Goal: Task Accomplishment & Management: Complete application form

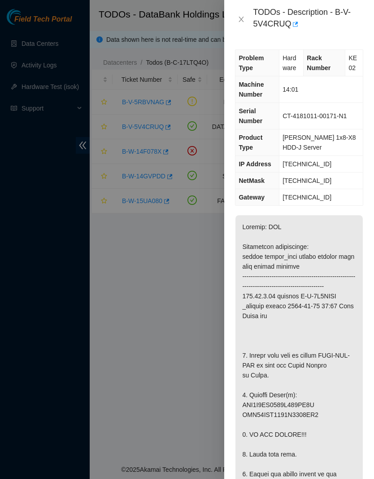
scroll to position [821, 0]
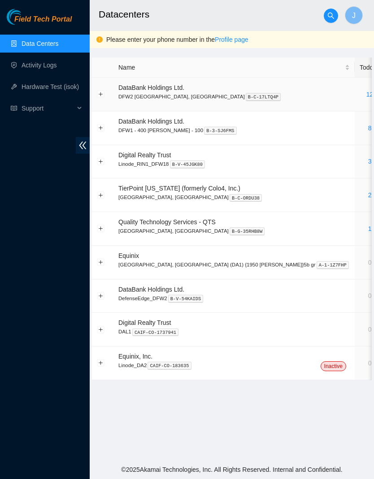
click at [367, 96] on link "12" at bounding box center [370, 94] width 7 height 7
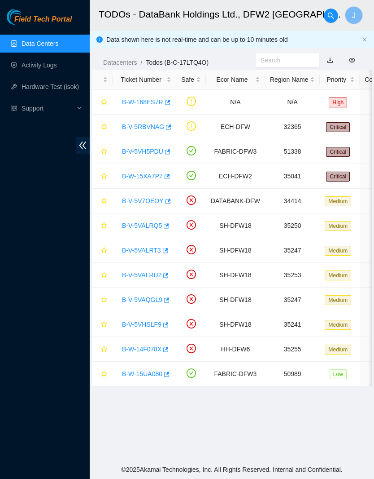
click at [145, 155] on link "B-V-5VH5PDU" at bounding box center [142, 151] width 41 height 7
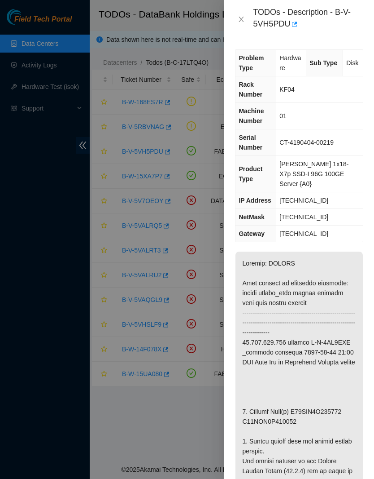
click at [242, 27] on div "TODOs - Description - B-V-5VH5PDU" at bounding box center [299, 19] width 128 height 24
click at [238, 20] on icon "close" at bounding box center [241, 19] width 7 height 7
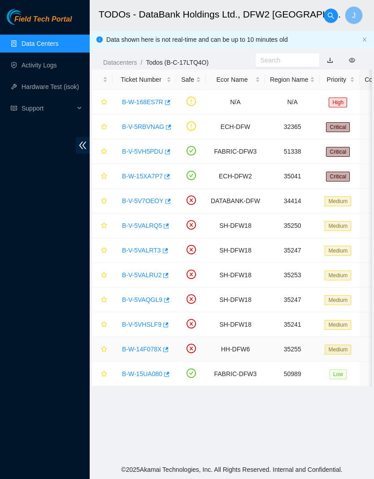
click at [157, 348] on link "B-W-14F078X" at bounding box center [142, 348] width 40 height 7
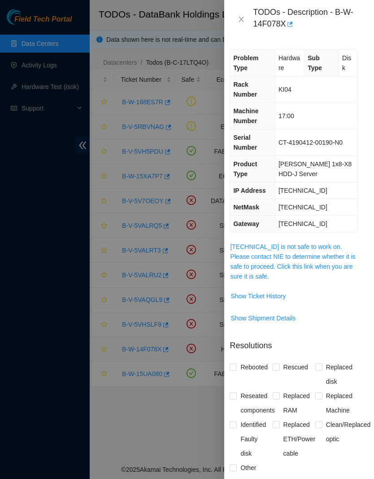
scroll to position [0, 6]
click at [286, 291] on span "Show Ticket History" at bounding box center [258, 296] width 55 height 10
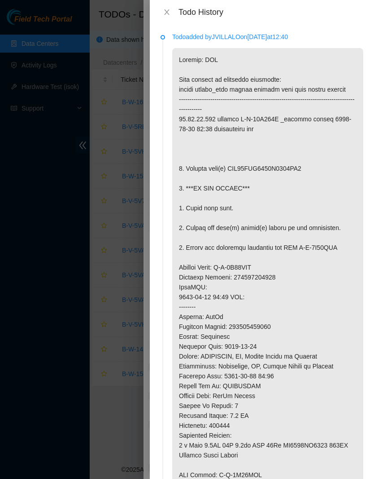
scroll to position [0, 0]
click at [178, 13] on div "Todo History" at bounding box center [262, 12] width 203 height 10
click at [161, 18] on div "Todo History" at bounding box center [262, 12] width 224 height 24
click at [158, 16] on div "Todo History" at bounding box center [262, 12] width 224 height 24
click at [164, 15] on icon "close" at bounding box center [166, 12] width 7 height 7
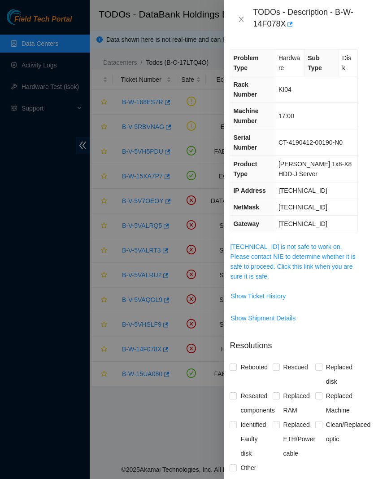
click at [278, 291] on span "Show Ticket History" at bounding box center [258, 296] width 55 height 10
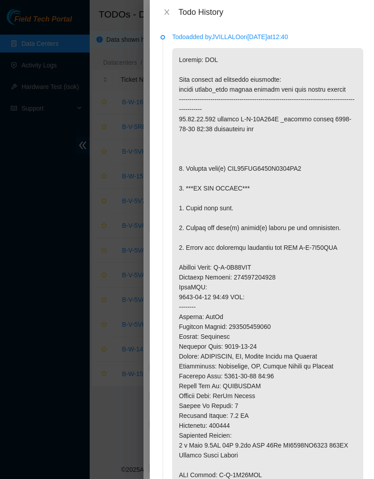
click at [168, 9] on icon "close" at bounding box center [166, 12] width 7 height 7
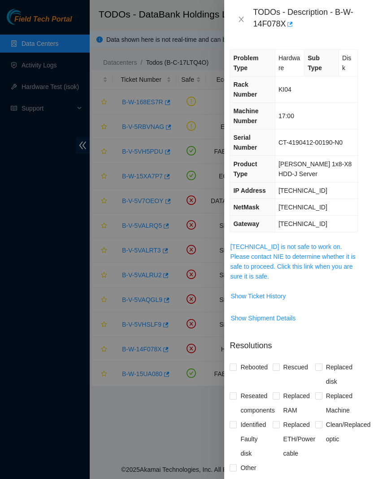
click at [237, 19] on button "Close" at bounding box center [241, 19] width 13 height 9
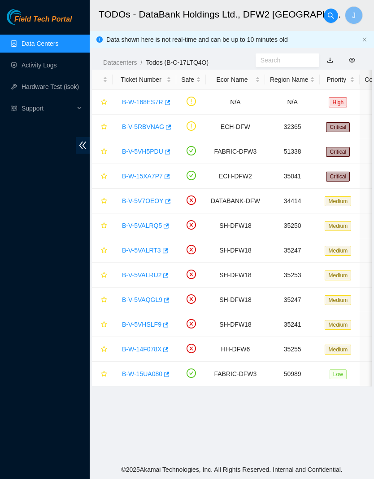
click at [154, 173] on link "B-W-15XA7P7" at bounding box center [142, 175] width 41 height 7
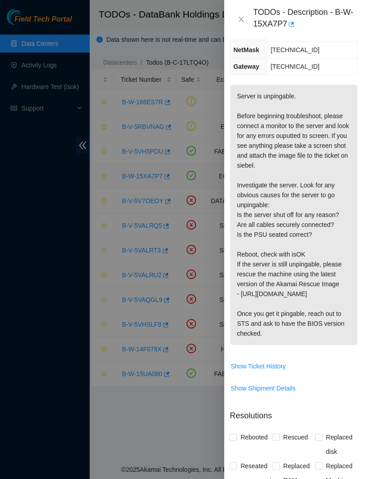
click at [239, 22] on icon "close" at bounding box center [241, 19] width 7 height 7
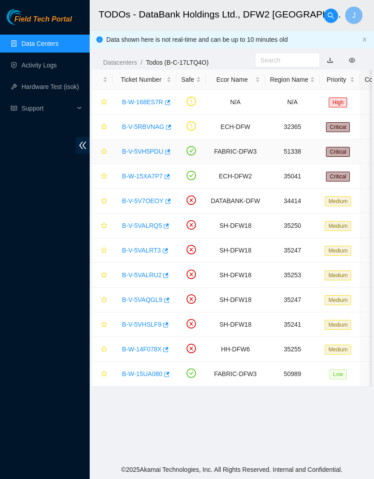
click at [151, 153] on link "B-V-5VH5PDU" at bounding box center [142, 151] width 41 height 7
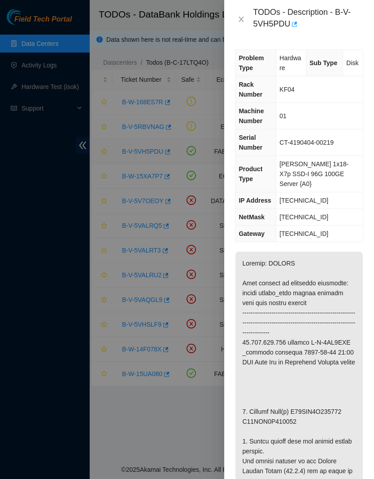
scroll to position [0, 0]
click at [243, 21] on icon "close" at bounding box center [241, 19] width 5 height 5
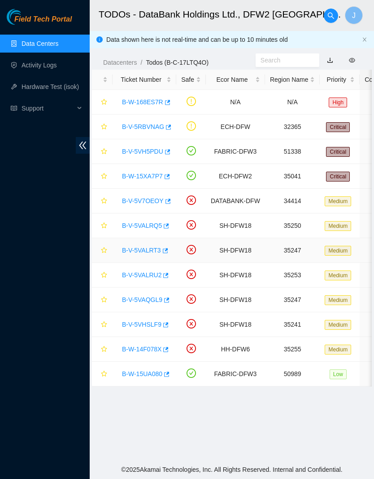
click at [151, 253] on link "B-V-5VALRT3" at bounding box center [141, 249] width 39 height 7
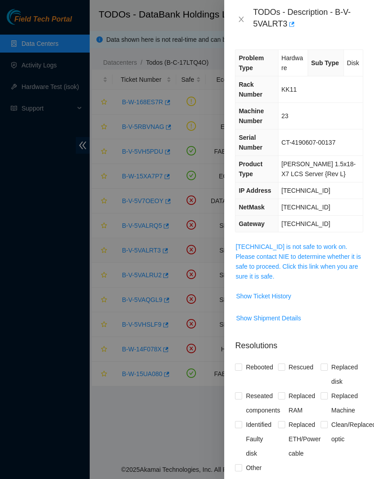
click at [288, 299] on span "Show Ticket History" at bounding box center [263, 296] width 55 height 10
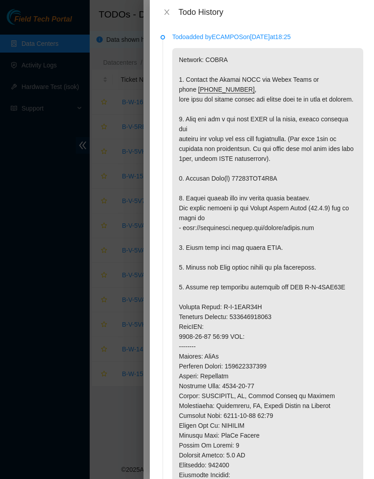
click at [162, 9] on button "Close" at bounding box center [167, 12] width 13 height 9
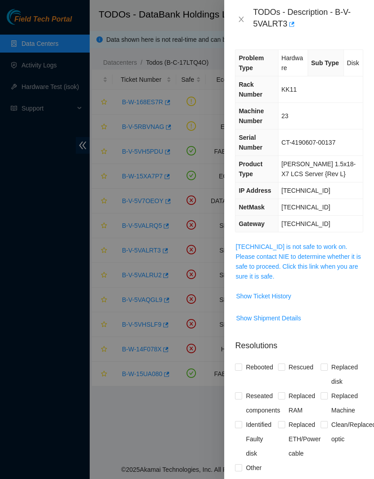
click at [241, 13] on div "TODOs - Description - B-V-5VALRT3" at bounding box center [299, 19] width 128 height 24
click at [246, 12] on div "TODOs - Description - B-V-5VALRT3" at bounding box center [299, 19] width 128 height 24
click at [243, 21] on icon "close" at bounding box center [241, 19] width 5 height 5
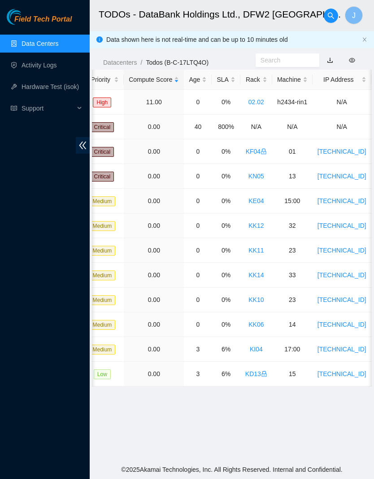
scroll to position [0, 241]
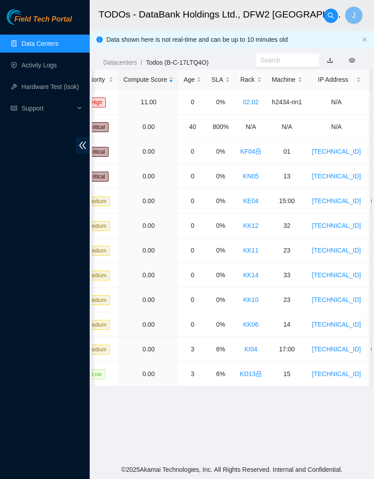
click at [303, 395] on main "TODOs - DataBank Holdings Ltd., DFW2 [GEOGRAPHIC_DATA], [GEOGRAPHIC_DATA] J Dat…" at bounding box center [232, 230] width 285 height 460
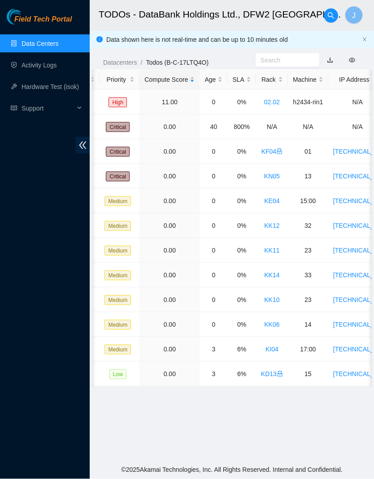
scroll to position [0, 0]
click at [271, 58] on input "text" at bounding box center [284, 60] width 47 height 10
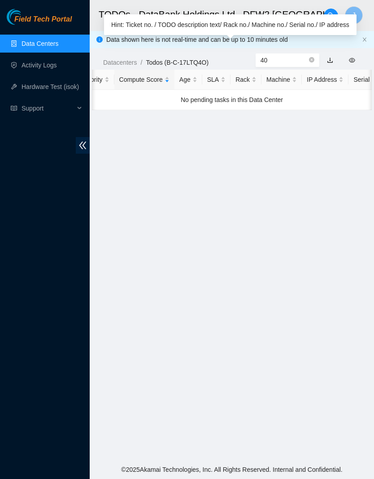
type input "4"
type input "463470054080"
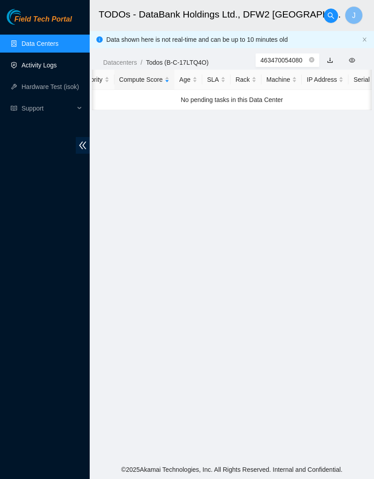
click at [55, 68] on link "Activity Logs" at bounding box center [39, 64] width 35 height 7
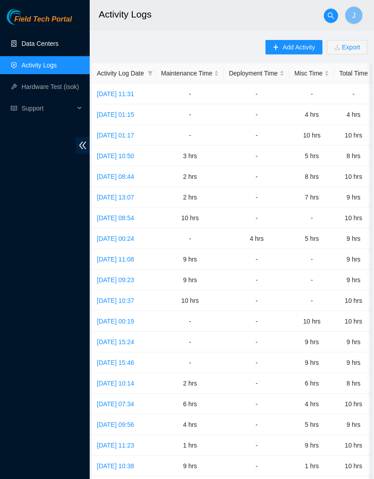
click at [53, 42] on link "Data Centers" at bounding box center [40, 43] width 37 height 7
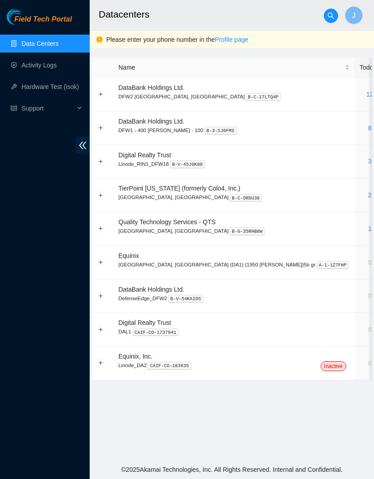
click at [367, 92] on link "12" at bounding box center [370, 94] width 7 height 7
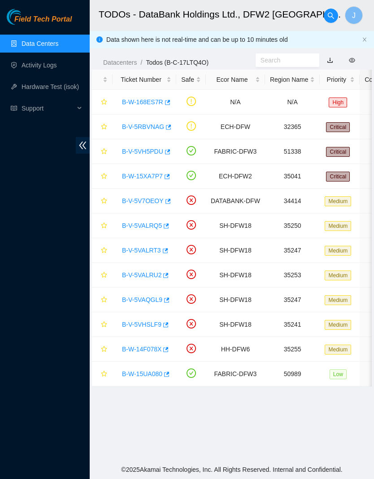
click at [146, 150] on link "B-V-5VH5PDU" at bounding box center [142, 151] width 41 height 7
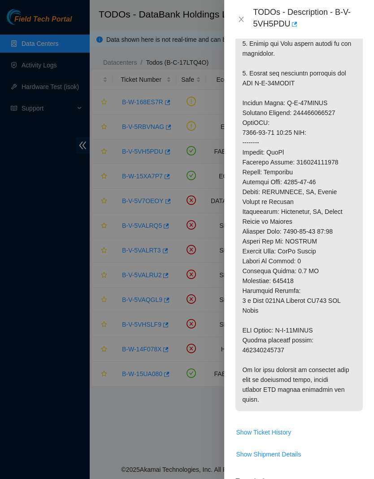
scroll to position [496, 0]
click at [235, 16] on button "Close" at bounding box center [241, 19] width 13 height 9
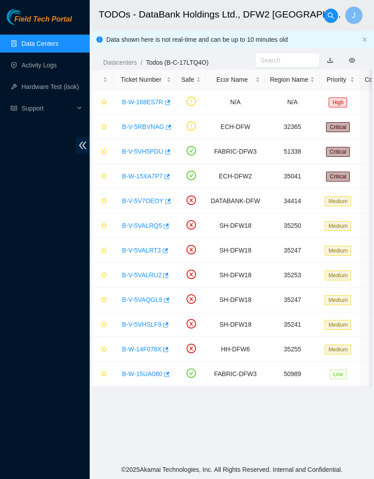
scroll to position [91, 0]
click at [58, 43] on link "Data Centers" at bounding box center [40, 43] width 37 height 7
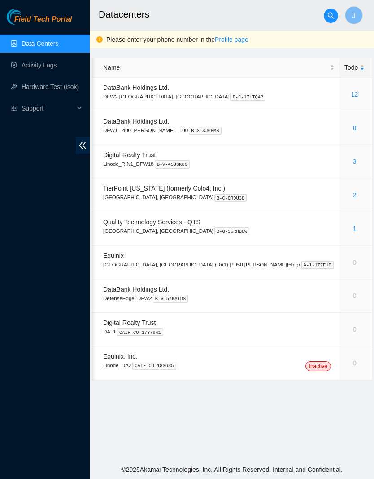
scroll to position [0, 15]
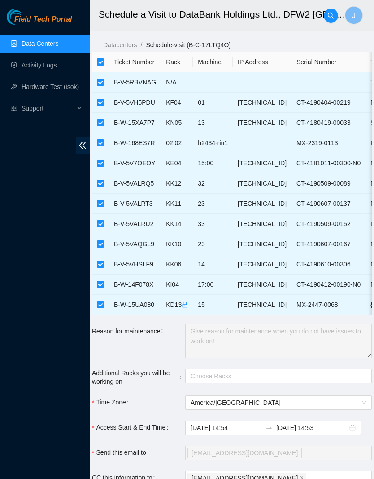
click at [95, 62] on th at bounding box center [100, 62] width 17 height 20
click at [103, 59] on input "checkbox" at bounding box center [100, 61] width 7 height 7
checkbox input "false"
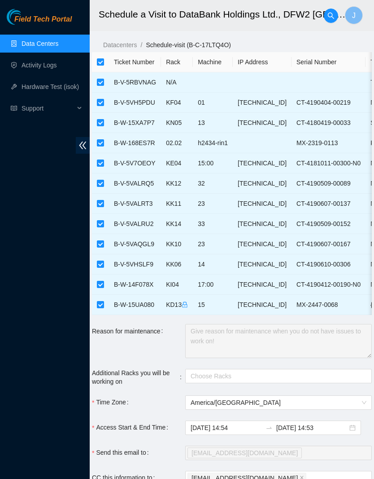
checkbox input "false"
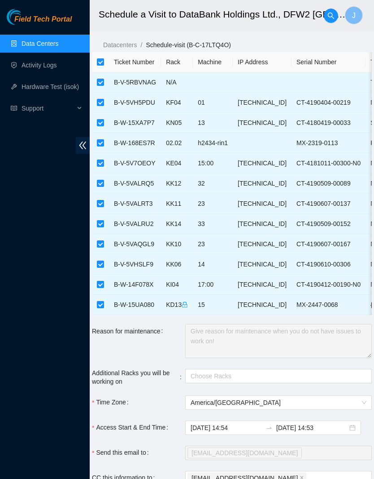
checkbox input "false"
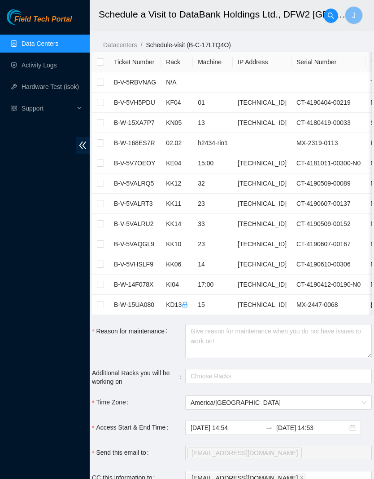
click at [102, 105] on input "checkbox" at bounding box center [100, 102] width 7 height 7
checkbox input "true"
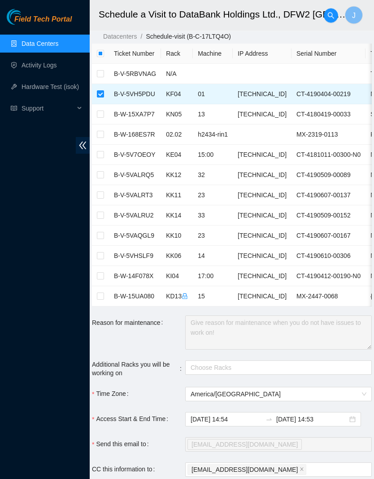
scroll to position [100, 0]
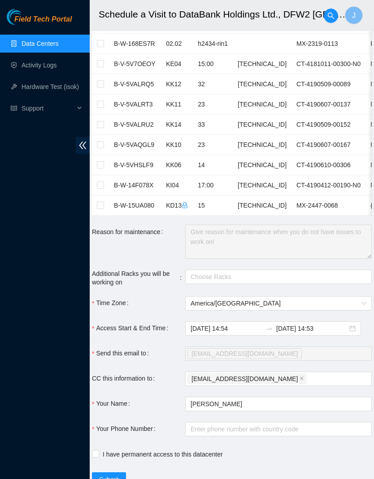
click at [278, 273] on div at bounding box center [274, 276] width 173 height 11
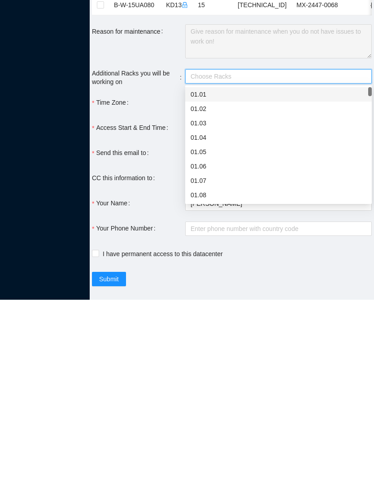
scroll to position [136, 0]
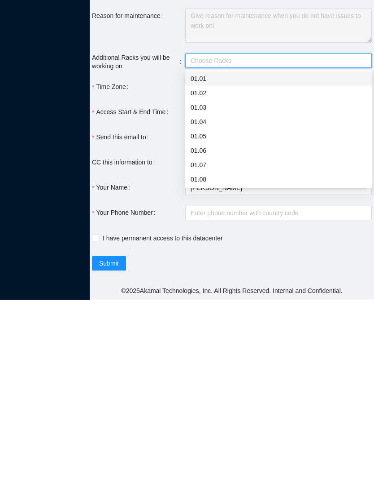
click at [255, 435] on div "Submit" at bounding box center [185, 442] width 187 height 14
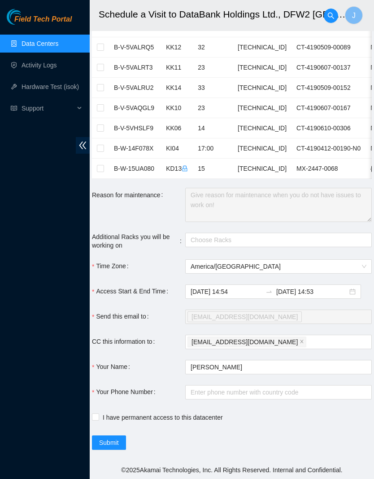
click at [254, 262] on span "America/[GEOGRAPHIC_DATA]" at bounding box center [279, 265] width 176 height 13
click at [319, 290] on input "[DATE] 14:53" at bounding box center [312, 291] width 71 height 10
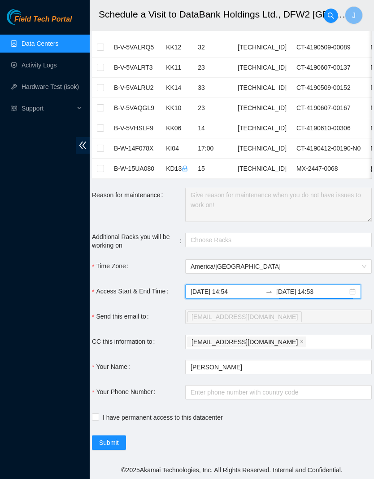
scroll to position [666, 0]
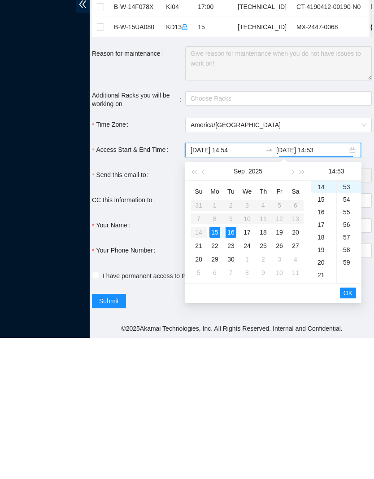
click at [215, 368] on div "15" at bounding box center [215, 373] width 11 height 11
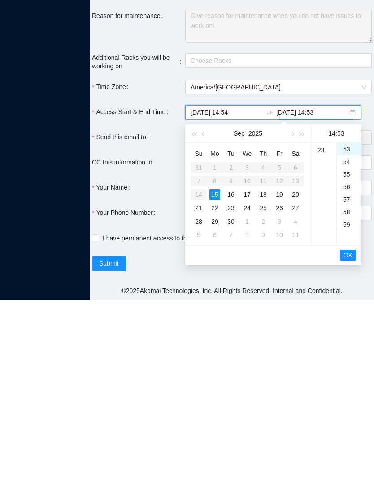
scroll to position [288, 0]
click at [320, 323] on div "23" at bounding box center [324, 329] width 25 height 13
type input "[DATE] 23:53"
click at [321, 323] on div "23" at bounding box center [324, 329] width 25 height 13
click at [350, 429] on span "OK" at bounding box center [348, 434] width 9 height 10
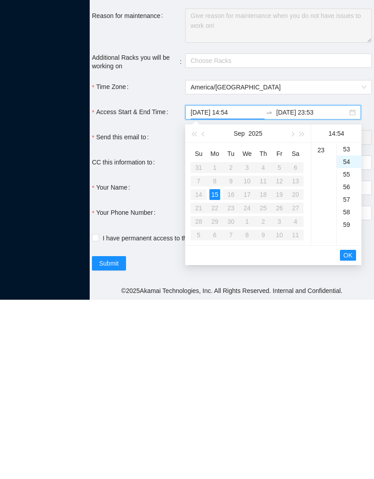
scroll to position [679, 0]
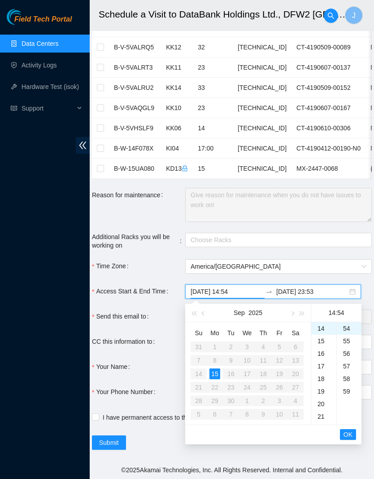
click at [347, 434] on span "OK" at bounding box center [348, 434] width 9 height 10
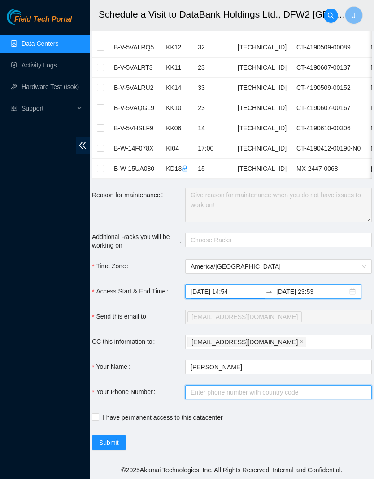
click at [262, 387] on input "Your Phone Number" at bounding box center [278, 392] width 187 height 14
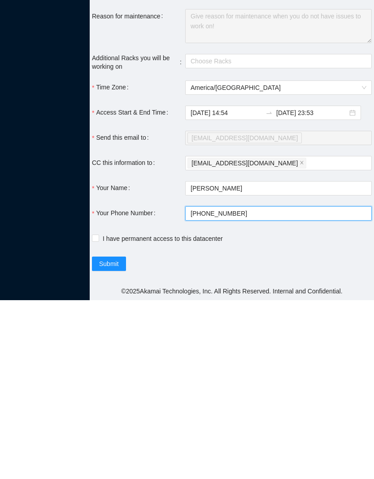
type input "[PHONE_NUMBER]"
click at [132, 412] on span "I have permanent access to this datacenter" at bounding box center [162, 417] width 127 height 10
click at [98, 413] on input "I have permanent access to this datacenter" at bounding box center [95, 416] width 6 height 6
checkbox input "true"
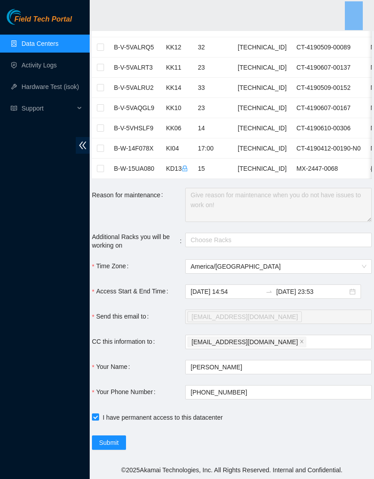
click at [119, 437] on span "Submit" at bounding box center [109, 442] width 20 height 10
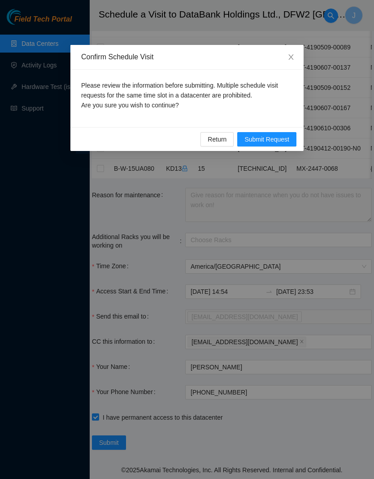
click at [285, 140] on span "Submit Request" at bounding box center [267, 139] width 45 height 10
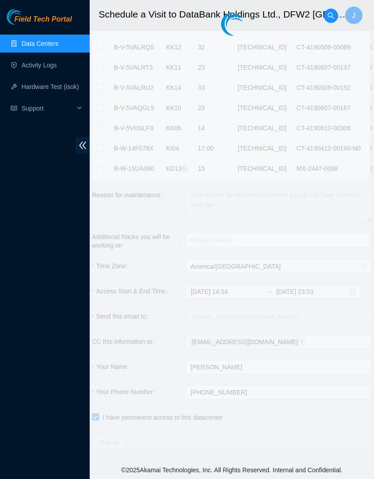
type input "[DATE] 14:55"
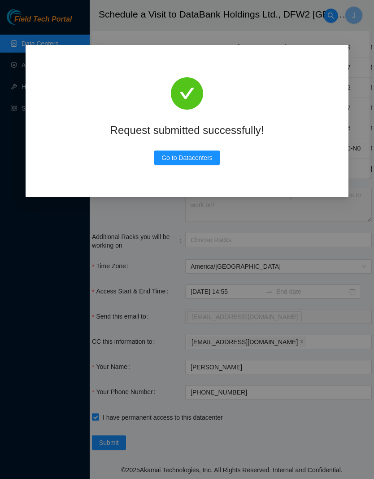
click at [168, 237] on div "Request submitted successfully! Go to Datacenters" at bounding box center [187, 239] width 374 height 479
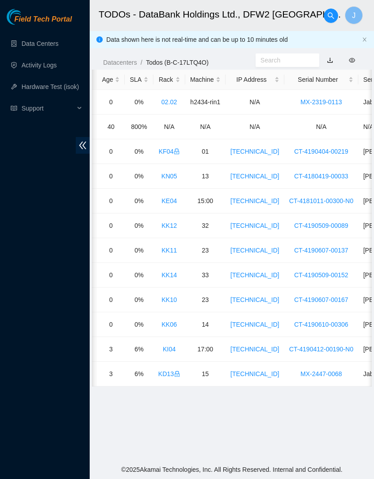
click at [125, 385] on td "3" at bounding box center [111, 373] width 28 height 25
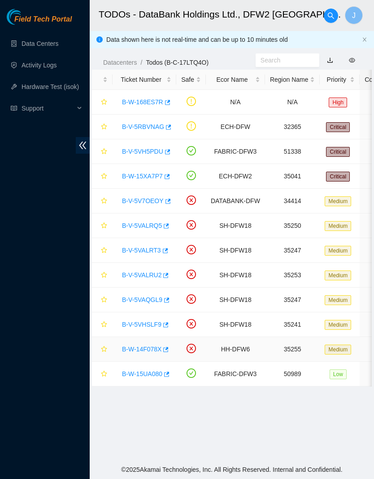
click at [147, 340] on td "B-W-14F078X" at bounding box center [145, 349] width 64 height 25
click at [140, 351] on link "B-W-14F078X" at bounding box center [142, 348] width 40 height 7
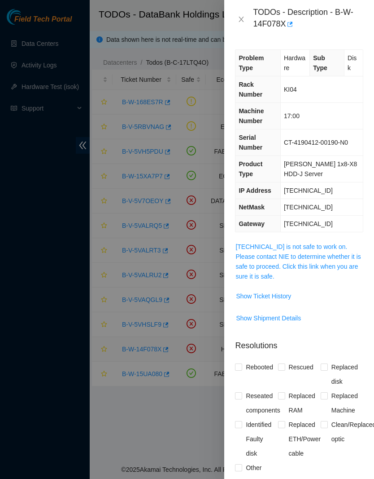
click at [283, 289] on button "Show Ticket History" at bounding box center [264, 296] width 56 height 14
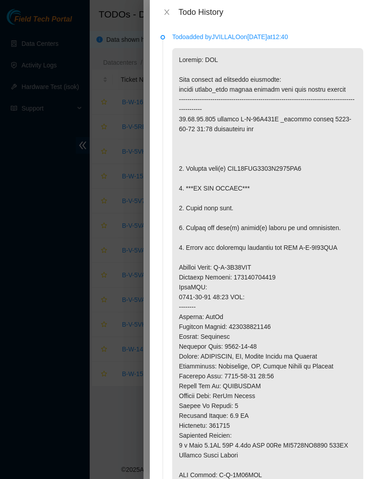
click at [157, 13] on div "Todo History" at bounding box center [262, 12] width 224 height 24
click at [176, 9] on div "Todo History" at bounding box center [262, 12] width 203 height 10
click at [171, 9] on button "Close" at bounding box center [167, 12] width 13 height 9
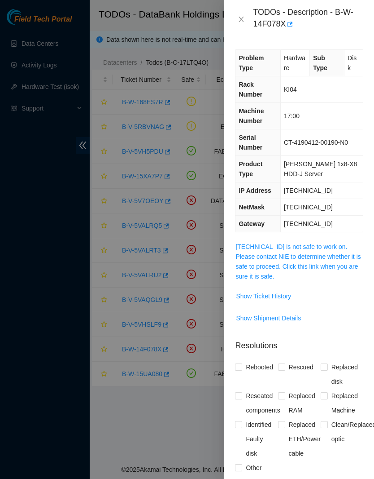
click at [242, 16] on icon "close" at bounding box center [241, 19] width 7 height 7
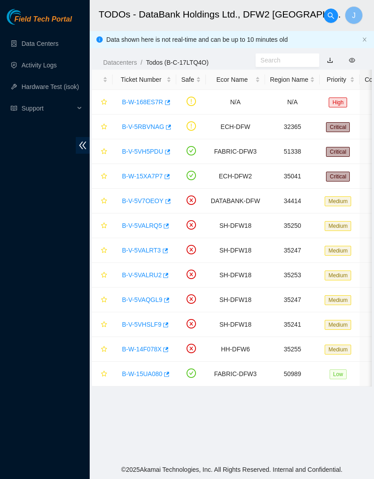
click at [278, 58] on input "text" at bounding box center [284, 60] width 47 height 10
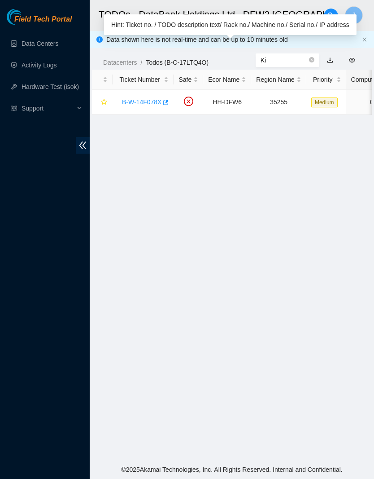
type input "K"
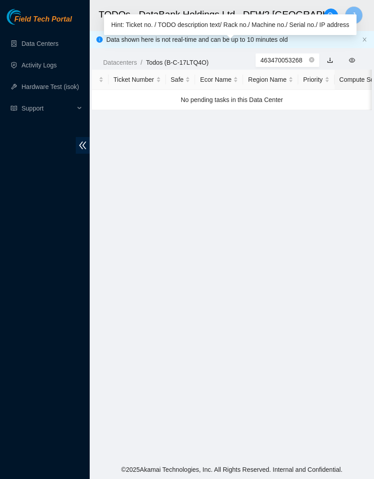
type input "463470053268"
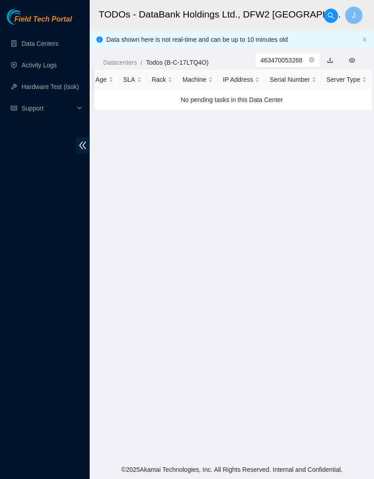
scroll to position [0, 328]
click at [294, 57] on input "463470053268" at bounding box center [284, 60] width 47 height 10
type input "K"
type input "473665216233"
